Goal: Transaction & Acquisition: Purchase product/service

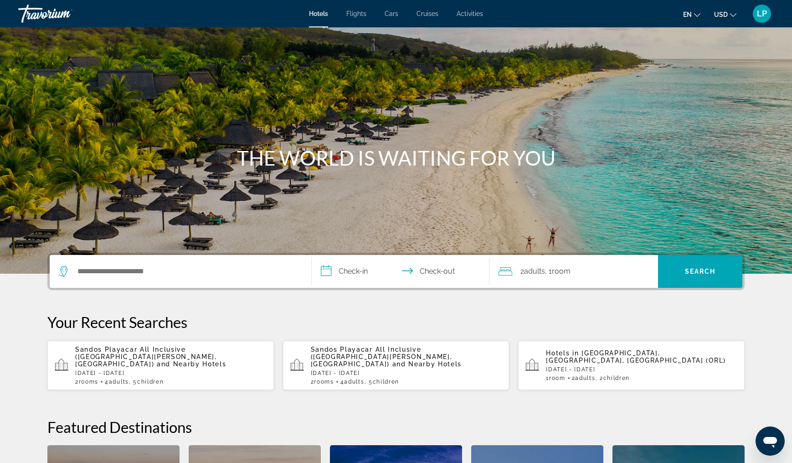
click at [363, 16] on span "Flights" at bounding box center [356, 13] width 20 height 7
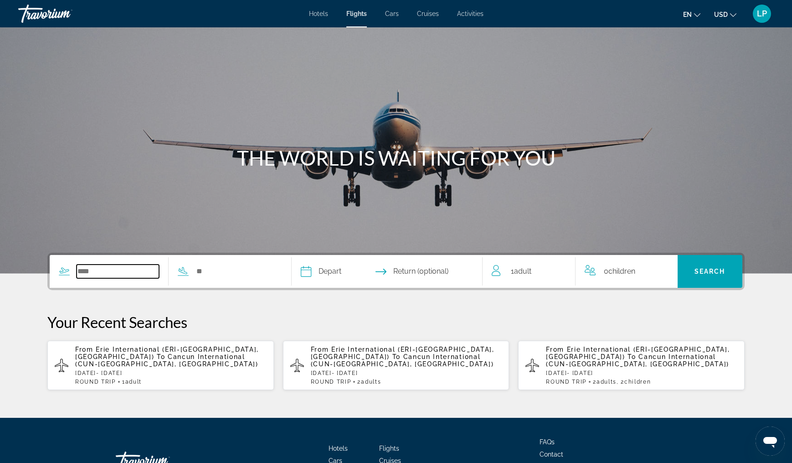
click at [95, 267] on input "Search widget" at bounding box center [118, 271] width 82 height 14
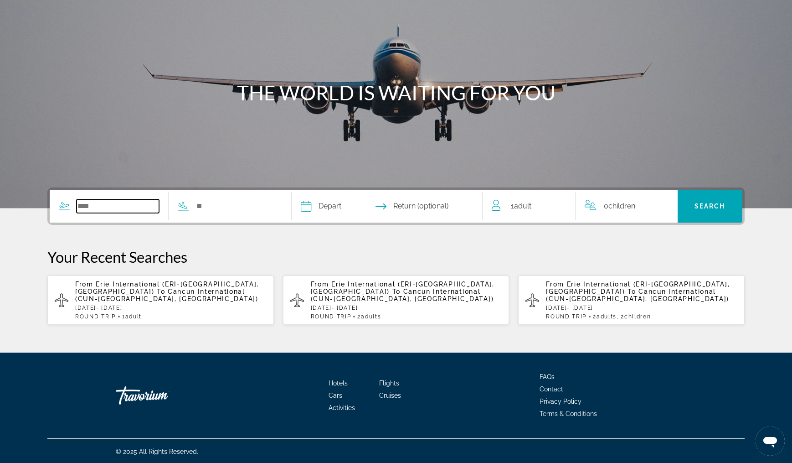
scroll to position [68, 0]
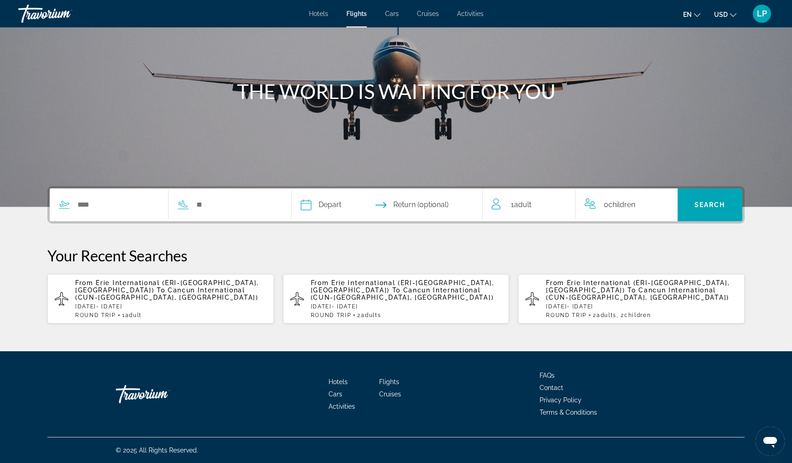
click at [120, 288] on p "From Erie International (ERI-[GEOGRAPHIC_DATA], [GEOGRAPHIC_DATA]) To [GEOGRAPH…" at bounding box center [170, 290] width 191 height 22
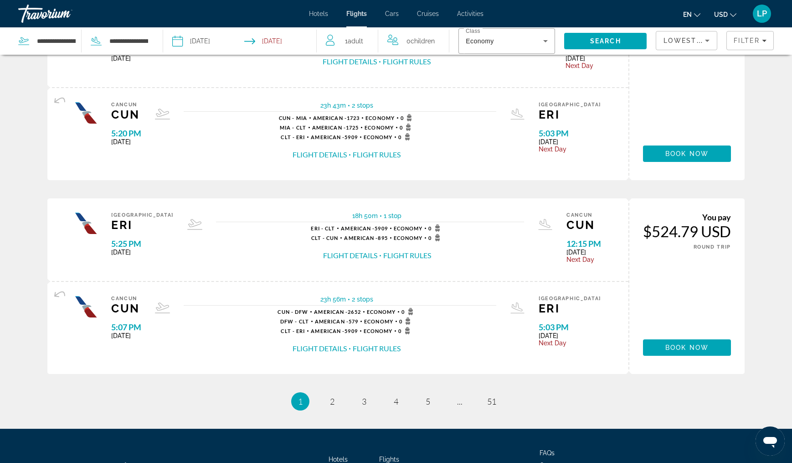
scroll to position [857, 0]
click at [333, 406] on span "2" at bounding box center [332, 401] width 5 height 10
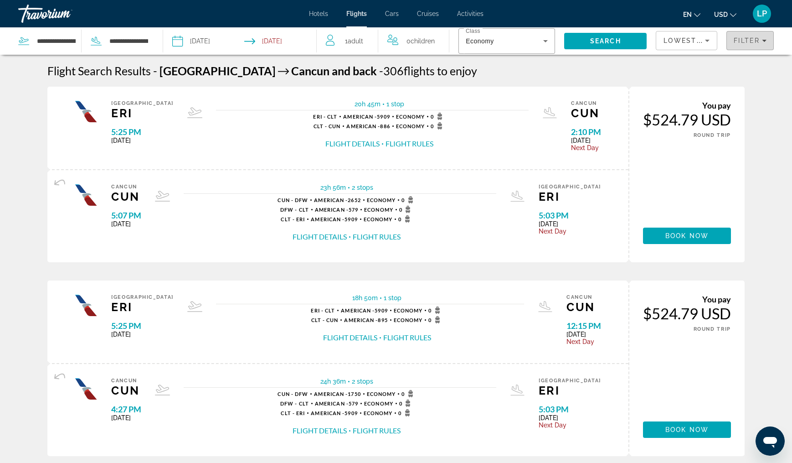
click at [739, 41] on span "Filter" at bounding box center [747, 40] width 26 height 7
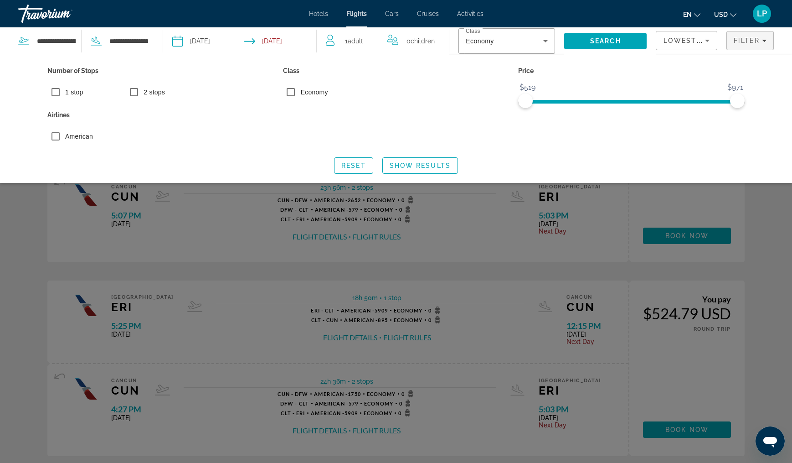
click at [72, 95] on span "1 stop" at bounding box center [74, 91] width 18 height 7
click at [347, 163] on span "Reset" at bounding box center [353, 165] width 25 height 7
click at [67, 94] on span "1 stop" at bounding box center [74, 91] width 18 height 7
click at [395, 162] on span "Show Results" at bounding box center [420, 165] width 61 height 7
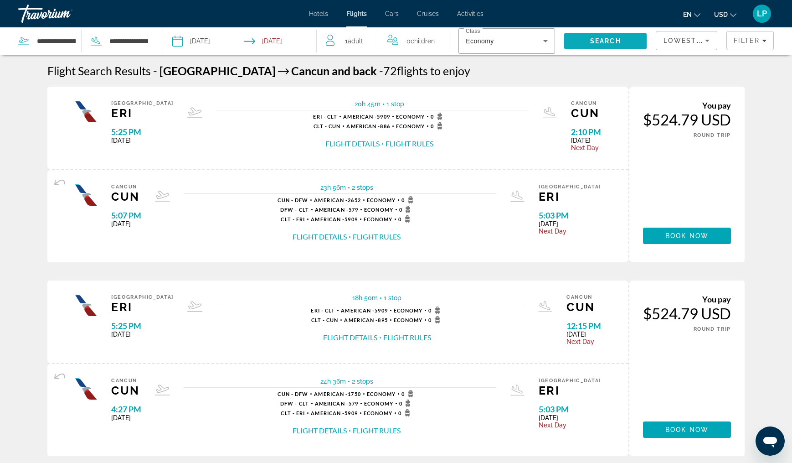
click at [609, 44] on span "Search" at bounding box center [605, 40] width 31 height 7
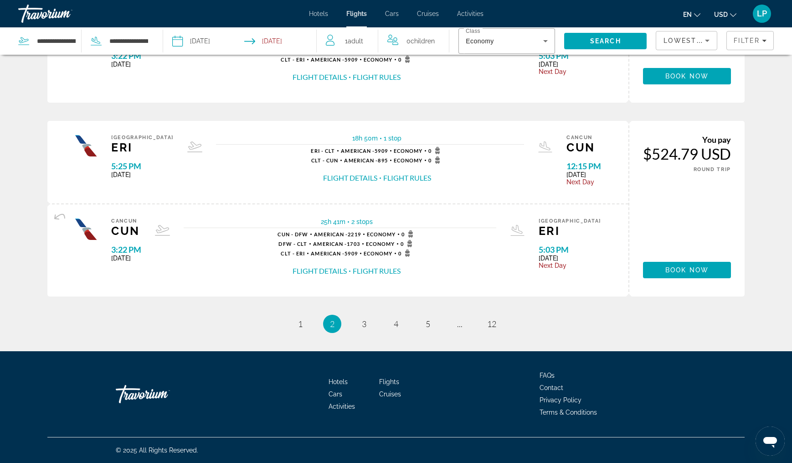
scroll to position [951, 0]
click at [304, 325] on link "page 1" at bounding box center [301, 324] width 16 height 16
click at [366, 325] on span "3" at bounding box center [364, 324] width 5 height 10
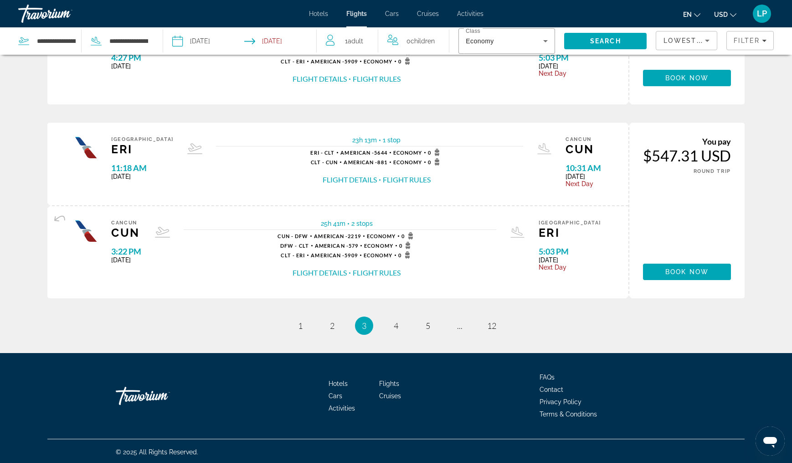
scroll to position [940, 0]
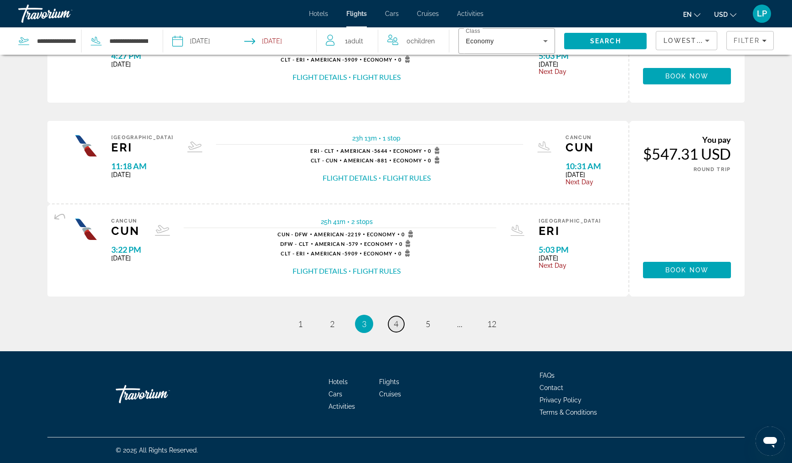
click at [400, 332] on link "page 4" at bounding box center [396, 324] width 16 height 16
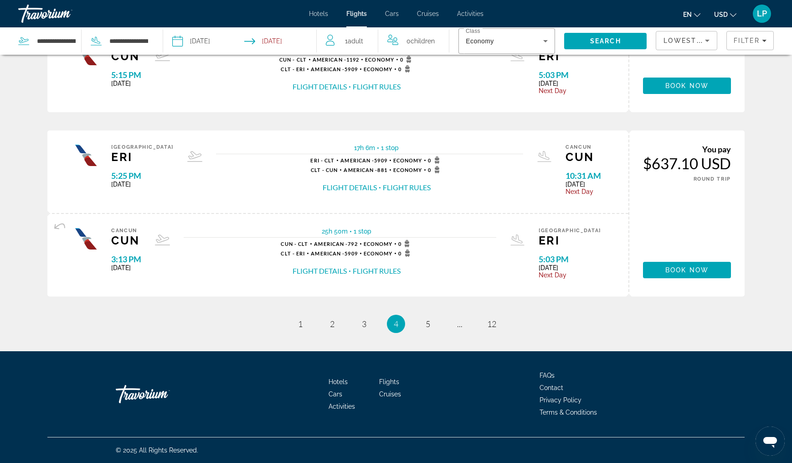
scroll to position [922, 0]
click at [425, 325] on link "page 5" at bounding box center [428, 324] width 16 height 16
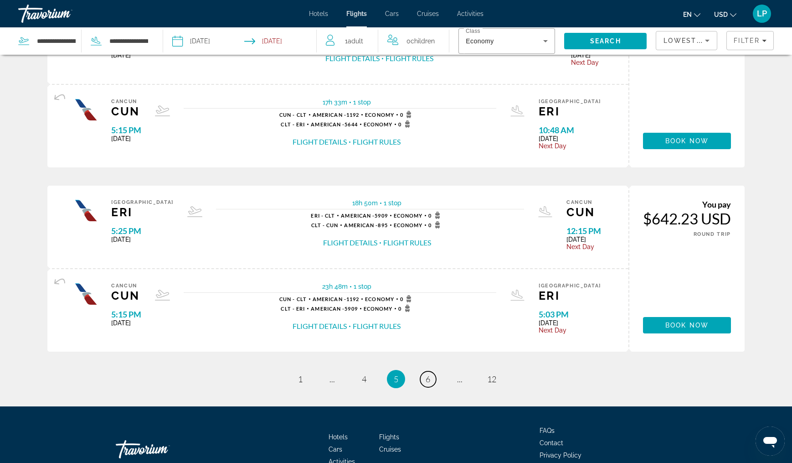
scroll to position [849, 0]
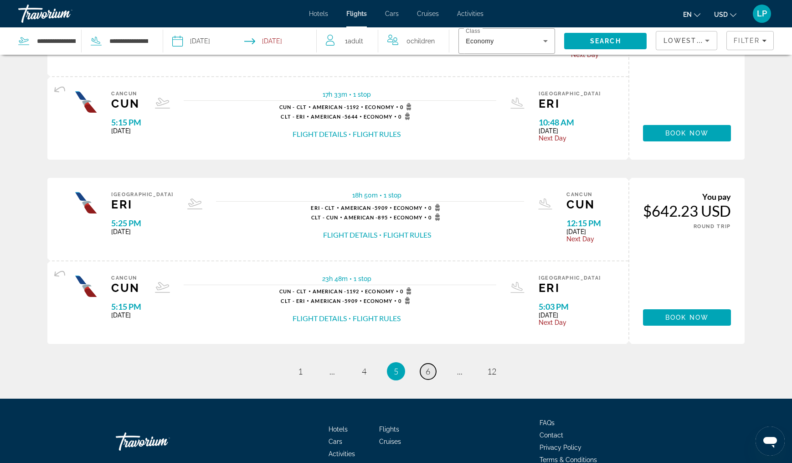
click at [428, 376] on span "6" at bounding box center [428, 371] width 5 height 10
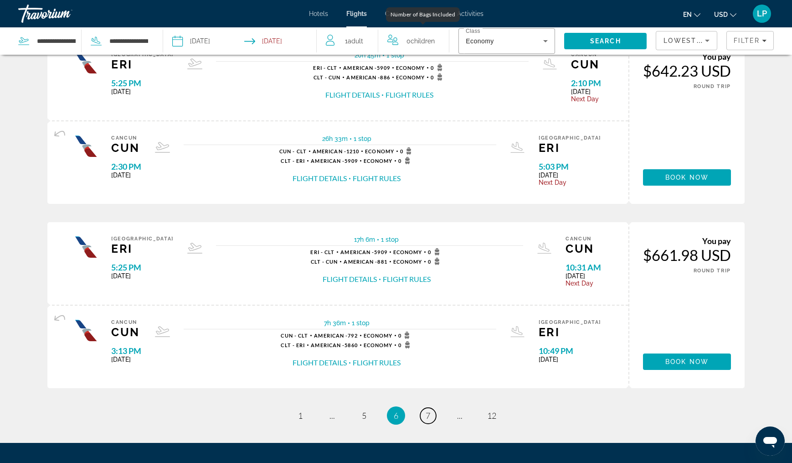
scroll to position [790, 0]
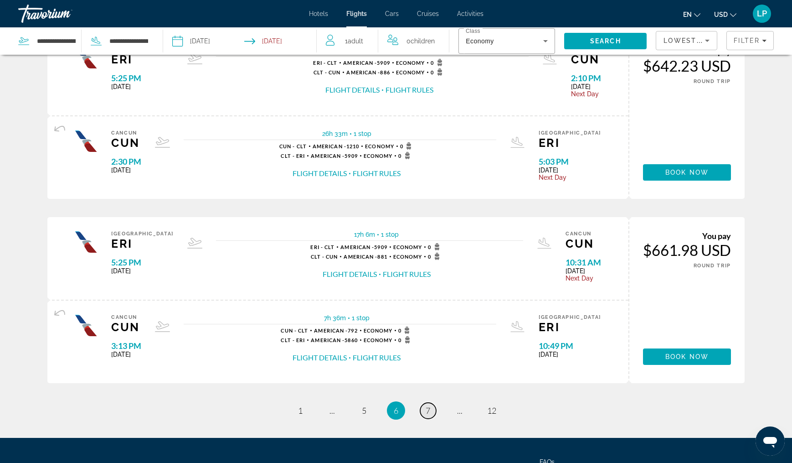
click at [427, 415] on span "7" at bounding box center [428, 410] width 5 height 10
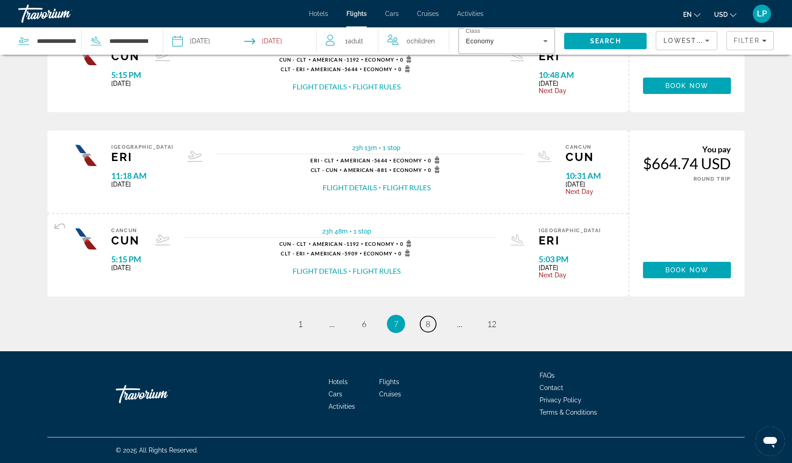
scroll to position [903, 0]
click at [427, 320] on span "8" at bounding box center [428, 324] width 5 height 10
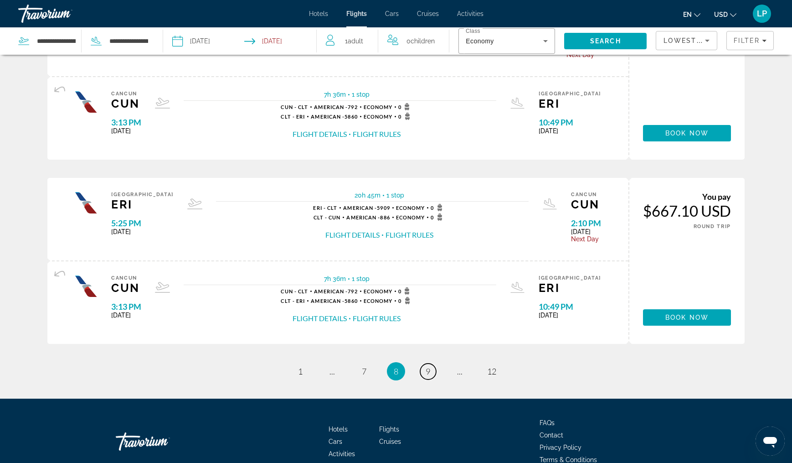
scroll to position [882, 0]
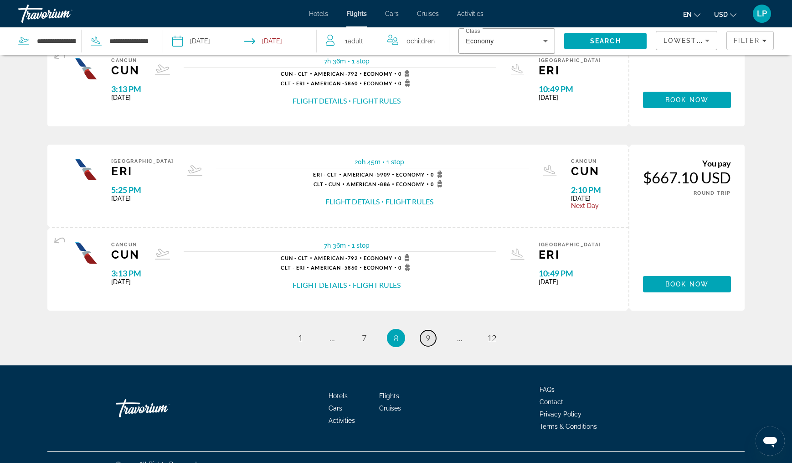
click at [428, 343] on span "9" at bounding box center [428, 338] width 5 height 10
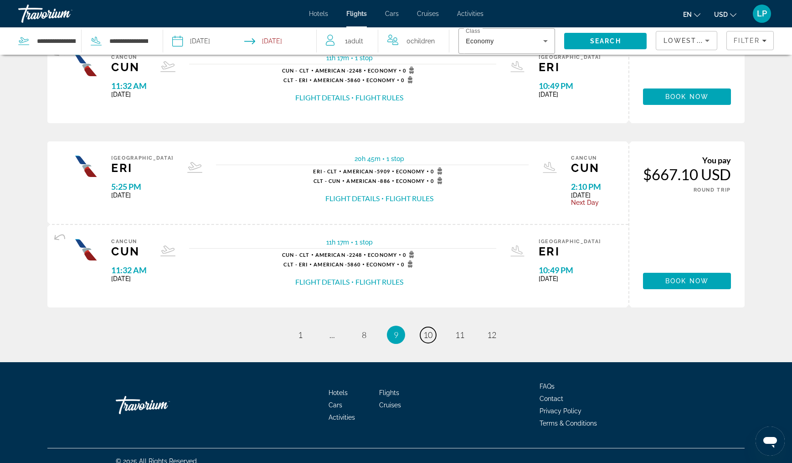
scroll to position [872, 0]
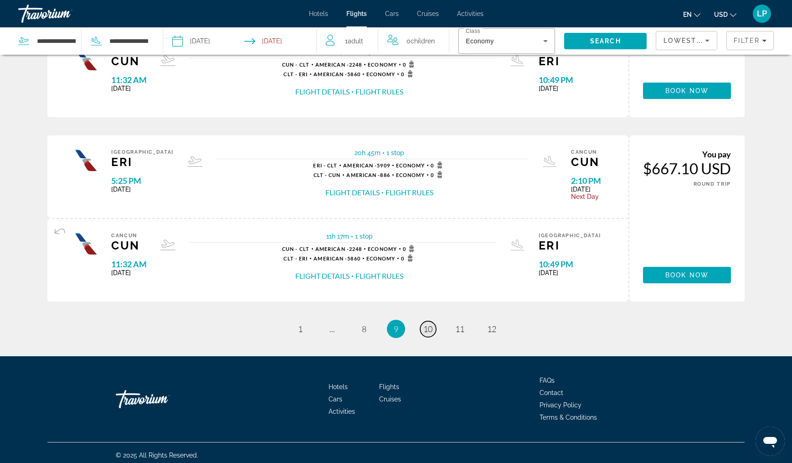
click at [427, 337] on link "page 10" at bounding box center [428, 329] width 16 height 16
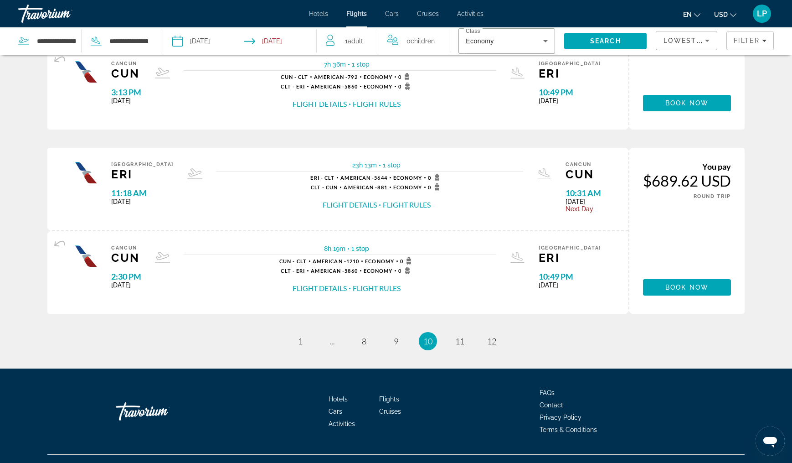
scroll to position [903, 0]
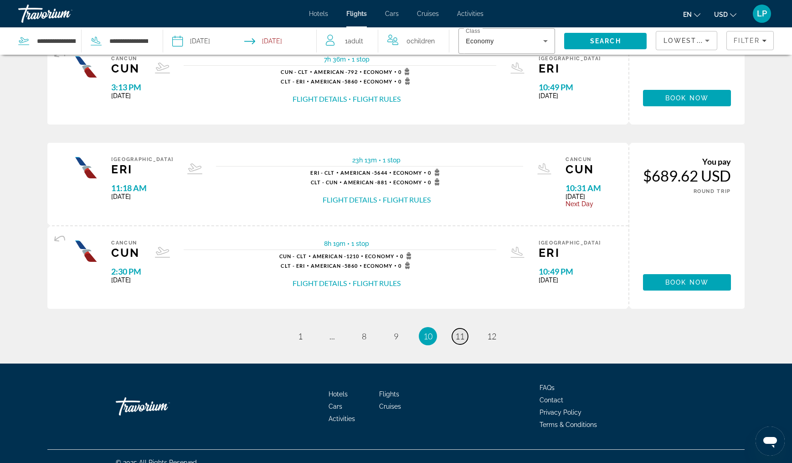
click at [458, 341] on span "11" at bounding box center [459, 336] width 9 height 10
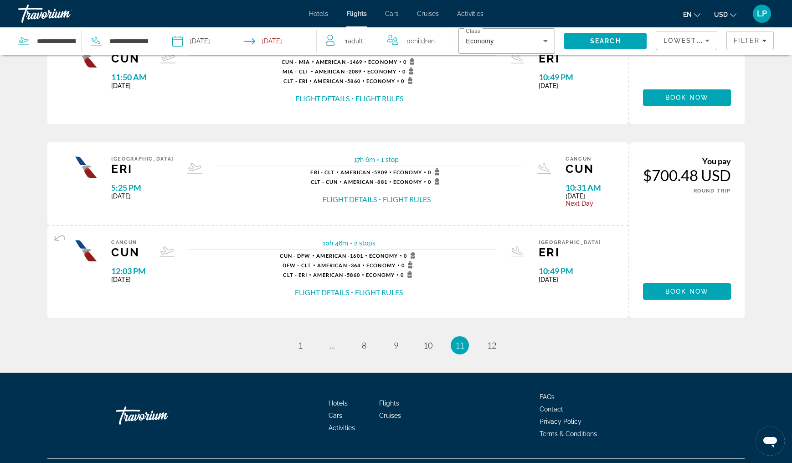
scroll to position [899, 0]
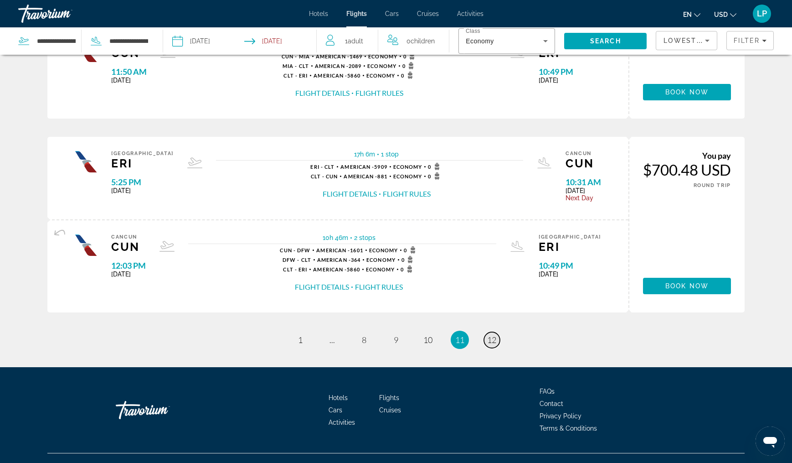
click at [490, 345] on span "12" at bounding box center [491, 340] width 9 height 10
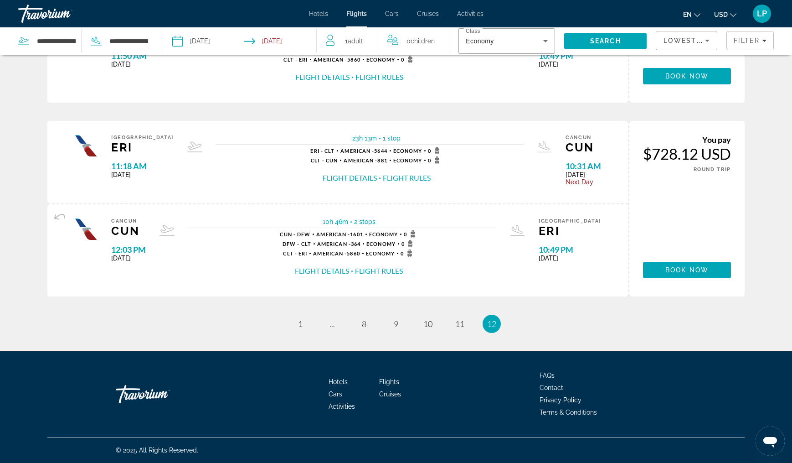
scroll to position [951, 0]
click at [460, 329] on link "page 11" at bounding box center [460, 324] width 16 height 16
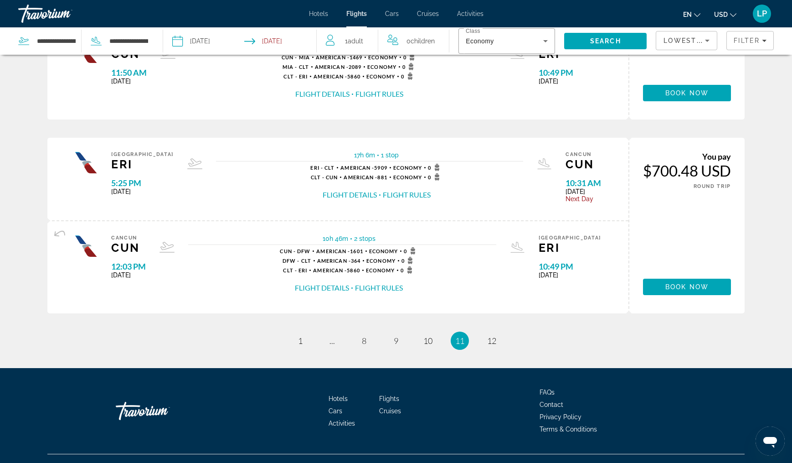
scroll to position [920, 0]
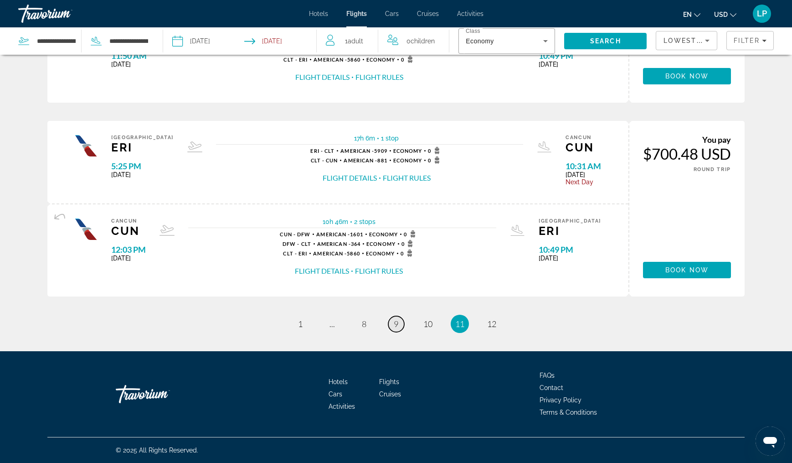
click at [399, 332] on link "page 9" at bounding box center [396, 324] width 16 height 16
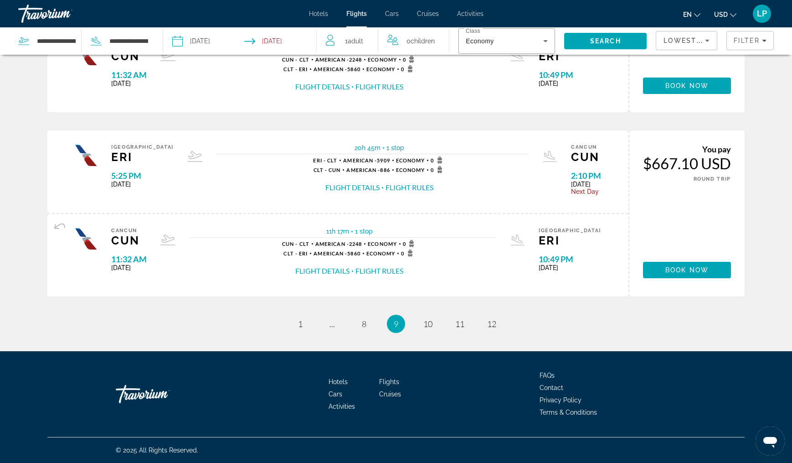
scroll to position [894, 0]
click at [365, 326] on span "8" at bounding box center [364, 324] width 5 height 10
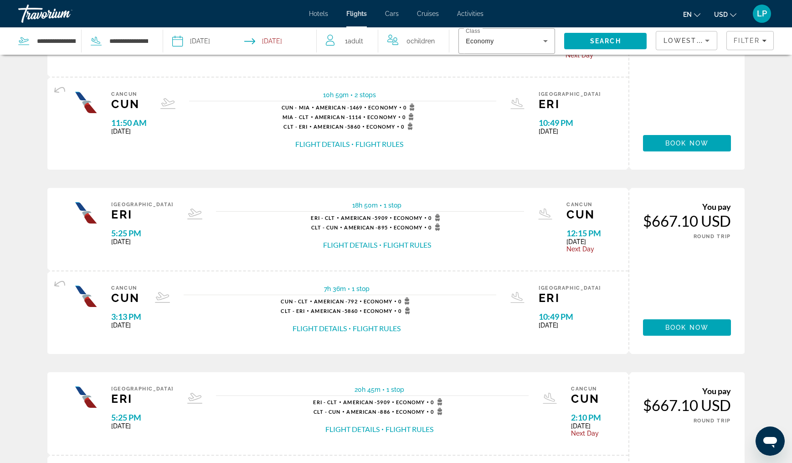
scroll to position [668, 0]
